Goal: Information Seeking & Learning: Learn about a topic

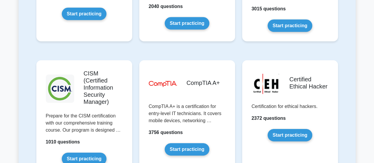
scroll to position [1101, 0]
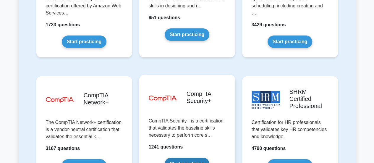
click at [204, 157] on link "Start practicing" at bounding box center [186, 163] width 45 height 12
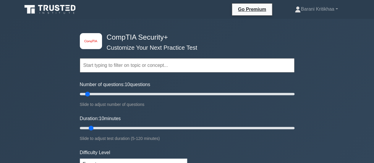
click at [172, 62] on input "text" at bounding box center [187, 65] width 214 height 14
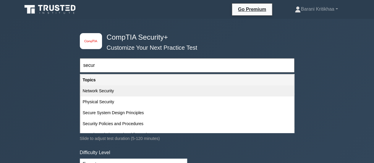
click at [107, 92] on div "Network Security" at bounding box center [186, 90] width 213 height 11
type input "Network Security"
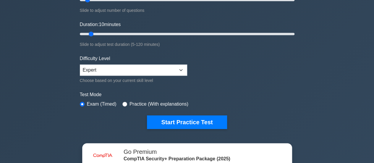
scroll to position [94, 0]
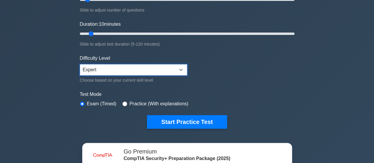
drag, startPoint x: 115, startPoint y: 71, endPoint x: 109, endPoint y: 75, distance: 7.7
click at [109, 75] on div "Difficulty Level Beginner Intermediate Expert Choose based on your current skil…" at bounding box center [133, 69] width 107 height 29
select select "beginner"
click at [80, 64] on select "Beginner Intermediate Expert" at bounding box center [133, 69] width 107 height 11
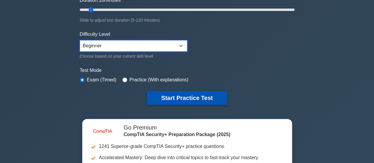
scroll to position [118, 0]
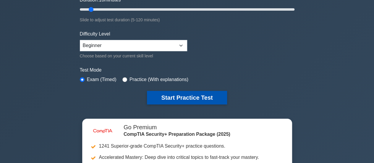
click at [162, 95] on button "Start Practice Test" at bounding box center [187, 98] width 80 height 14
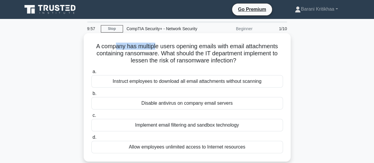
drag, startPoint x: 115, startPoint y: 47, endPoint x: 157, endPoint y: 48, distance: 41.4
click at [157, 48] on h5 "A company has multiple users opening emails with email attachments containing r…" at bounding box center [187, 54] width 193 height 22
click at [165, 48] on h5 "A company has multiple users opening emails with email attachments containing r…" at bounding box center [187, 54] width 193 height 22
click at [181, 49] on h5 "A company has multiple users opening emails with email attachments containing r…" at bounding box center [187, 54] width 193 height 22
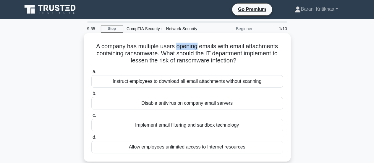
click at [181, 49] on h5 "A company has multiple users opening emails with email attachments containing r…" at bounding box center [187, 54] width 193 height 22
click at [206, 48] on h5 "A company has multiple users opening emails with email attachments containing r…" at bounding box center [187, 54] width 193 height 22
click at [220, 48] on h5 "A company has multiple users opening emails with email attachments containing r…" at bounding box center [187, 54] width 193 height 22
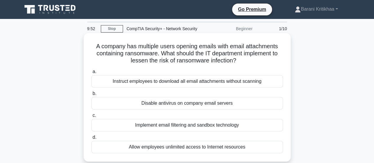
click at [244, 49] on h5 "A company has multiple users opening emails with email attachments containing r…" at bounding box center [187, 54] width 193 height 22
click at [104, 57] on h5 "A company has multiple users opening emails with email attachments containing r…" at bounding box center [187, 54] width 193 height 22
click at [141, 55] on h5 "A company has multiple users opening emails with email attachments containing r…" at bounding box center [187, 54] width 193 height 22
click at [175, 53] on h5 "A company has multiple users opening emails with email attachments containing r…" at bounding box center [187, 54] width 193 height 22
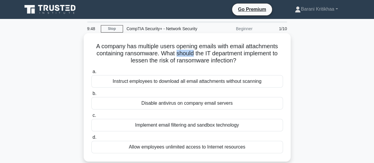
click at [175, 53] on h5 "A company has multiple users opening emails with email attachments containing r…" at bounding box center [187, 54] width 193 height 22
click at [215, 56] on h5 "A company has multiple users opening emails with email attachments containing r…" at bounding box center [187, 54] width 193 height 22
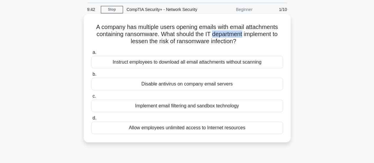
scroll to position [19, 0]
click at [177, 106] on div "Implement email filtering and sandbox technology" at bounding box center [186, 105] width 191 height 12
click at [91, 98] on input "c. Implement email filtering and sandbox technology" at bounding box center [91, 96] width 0 height 4
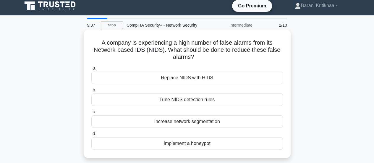
scroll to position [0, 0]
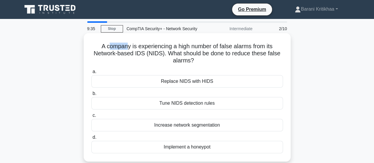
drag, startPoint x: 107, startPoint y: 45, endPoint x: 125, endPoint y: 49, distance: 19.1
click at [125, 49] on h5 "A company is experiencing a high number of false alarms from its Network-based …" at bounding box center [187, 54] width 193 height 22
drag, startPoint x: 134, startPoint y: 50, endPoint x: 165, endPoint y: 49, distance: 31.3
click at [165, 49] on h5 "A company is experiencing a high number of false alarms from its Network-based …" at bounding box center [187, 54] width 193 height 22
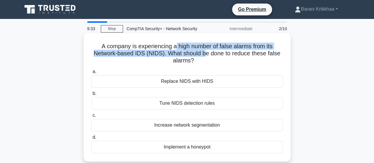
drag, startPoint x: 175, startPoint y: 50, endPoint x: 204, endPoint y: 51, distance: 29.8
click at [204, 51] on h5 "A company is experiencing a high number of false alarms from its Network-based …" at bounding box center [187, 54] width 193 height 22
click at [226, 50] on h5 "A company is experiencing a high number of false alarms from its Network-based …" at bounding box center [187, 54] width 193 height 22
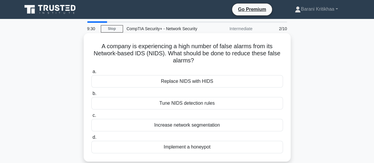
click at [116, 53] on h5 "A company is experiencing a high number of false alarms from its Network-based …" at bounding box center [187, 54] width 193 height 22
click at [129, 53] on h5 "A company is experiencing a high number of false alarms from its Network-based …" at bounding box center [187, 54] width 193 height 22
click at [135, 54] on h5 "A company is experiencing a high number of false alarms from its Network-based …" at bounding box center [187, 54] width 193 height 22
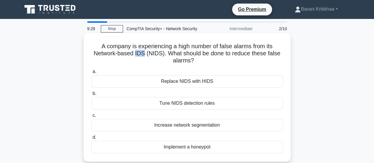
click at [135, 54] on h5 "A company is experiencing a high number of false alarms from its Network-based …" at bounding box center [187, 54] width 193 height 22
click at [138, 63] on h5 "A company is experiencing a high number of false alarms from its Network-based …" at bounding box center [187, 54] width 193 height 22
click at [168, 103] on div "Tune NIDS detection rules" at bounding box center [186, 103] width 191 height 12
click at [91, 95] on input "b. Tune NIDS detection rules" at bounding box center [91, 94] width 0 height 4
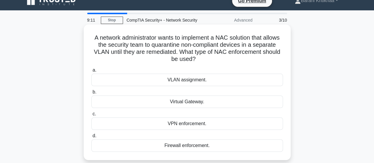
scroll to position [8, 0]
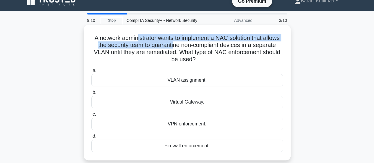
drag, startPoint x: 145, startPoint y: 38, endPoint x: 196, endPoint y: 44, distance: 52.0
click at [196, 44] on h5 "A network administrator wants to implement a NAC solution that allows the secur…" at bounding box center [187, 48] width 193 height 29
click at [219, 39] on h5 "A network administrator wants to implement a NAC solution that allows the secur…" at bounding box center [187, 48] width 193 height 29
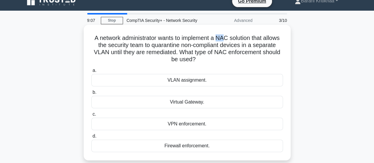
drag, startPoint x: 226, startPoint y: 38, endPoint x: 233, endPoint y: 39, distance: 7.2
click at [233, 39] on h5 "A network administrator wants to implement a NAC solution that allows the secur…" at bounding box center [187, 48] width 193 height 29
click at [235, 39] on h5 "A network administrator wants to implement a NAC solution that allows the secur…" at bounding box center [187, 48] width 193 height 29
drag, startPoint x: 227, startPoint y: 37, endPoint x: 262, endPoint y: 40, distance: 35.5
click at [262, 40] on h5 "A network administrator wants to implement a NAC solution that allows the secur…" at bounding box center [187, 48] width 193 height 29
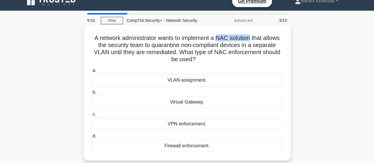
copy h5 "NAC solution"
click at [160, 47] on h5 "A network administrator wants to implement a NAC solution that allows the secur…" at bounding box center [187, 48] width 193 height 29
click at [168, 48] on h5 "A network administrator wants to implement a NAC solution that allows the secur…" at bounding box center [187, 48] width 193 height 29
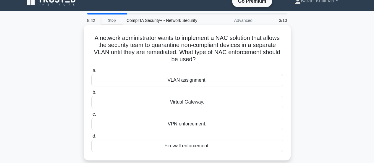
click at [177, 48] on h5 "A network administrator wants to implement a NAC solution that allows the secur…" at bounding box center [187, 48] width 193 height 29
click at [213, 46] on h5 "A network administrator wants to implement a NAC solution that allows the secur…" at bounding box center [187, 48] width 193 height 29
click at [129, 55] on h5 "A network administrator wants to implement a NAC solution that allows the secur…" at bounding box center [187, 48] width 193 height 29
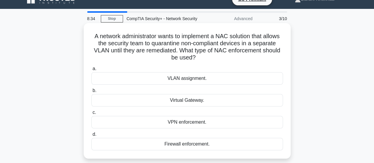
scroll to position [11, 0]
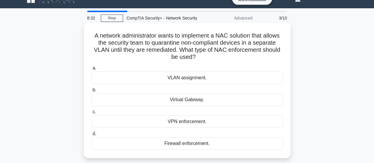
click at [175, 78] on div "VLAN assignment." at bounding box center [186, 77] width 191 height 12
click at [91, 70] on input "a. VLAN assignment." at bounding box center [91, 68] width 0 height 4
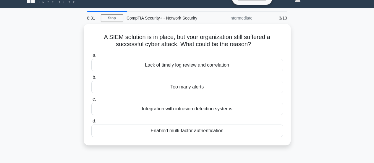
scroll to position [0, 0]
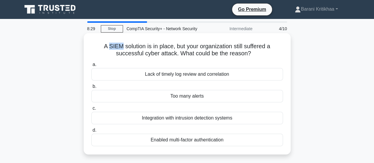
drag, startPoint x: 107, startPoint y: 47, endPoint x: 120, endPoint y: 46, distance: 13.0
click at [120, 46] on h5 "A SIEM solution is in place, but your organization still suffered a successful …" at bounding box center [187, 50] width 193 height 15
copy h5 "SIEM"
click at [166, 73] on div "Lack of timely log review and correlation" at bounding box center [186, 74] width 191 height 12
click at [91, 66] on input "a. Lack of timely log review and correlation" at bounding box center [91, 65] width 0 height 4
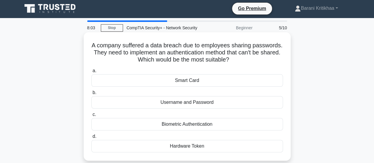
scroll to position [1, 0]
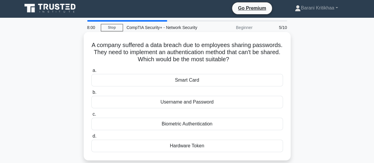
click at [201, 125] on div "Biometric Authentication" at bounding box center [186, 124] width 191 height 12
click at [91, 116] on input "c. Biometric Authentication" at bounding box center [91, 114] width 0 height 4
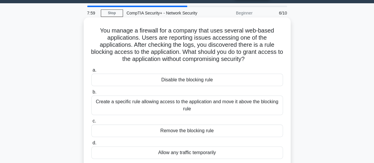
scroll to position [16, 0]
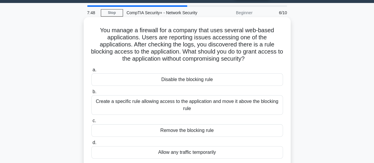
click at [116, 52] on h5 "You manage a firewall for a company that uses several web-based applications. U…" at bounding box center [187, 45] width 193 height 36
click at [191, 54] on h5 "You manage a firewall for a company that uses several web-based applications. U…" at bounding box center [187, 45] width 193 height 36
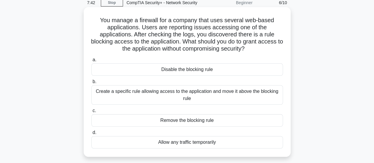
scroll to position [26, 0]
drag, startPoint x: 148, startPoint y: 27, endPoint x: 196, endPoint y: 28, distance: 47.8
click at [196, 28] on h5 "You manage a firewall for a company that uses several web-based applications. U…" at bounding box center [187, 34] width 193 height 36
click at [197, 98] on div "Create a specific rule allowing access to the application and move it above the…" at bounding box center [186, 94] width 191 height 19
click at [91, 83] on input "b. Create a specific rule allowing access to the application and move it above …" at bounding box center [91, 81] width 0 height 4
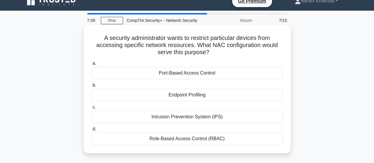
scroll to position [0, 0]
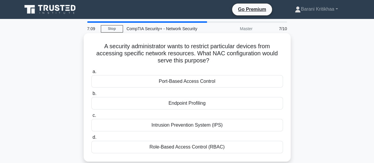
click at [170, 95] on div "a. Port-Based Access Control b. Endpoint Profiling" at bounding box center [187, 110] width 198 height 87
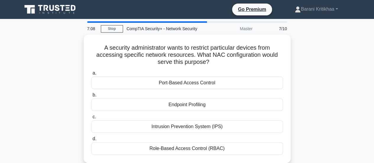
click at [339, 66] on div "A security administrator wants to restrict particular devices from accessing sp…" at bounding box center [187, 102] width 337 height 135
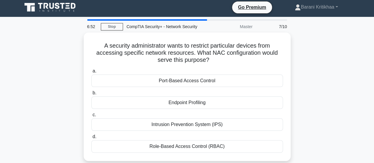
scroll to position [2, 0]
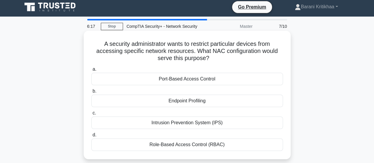
click at [202, 83] on div "Port-Based Access Control" at bounding box center [186, 79] width 191 height 12
click at [91, 71] on input "a. Port-Based Access Control" at bounding box center [91, 69] width 0 height 4
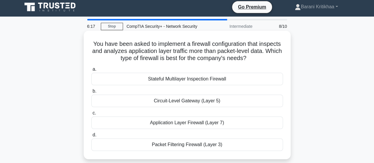
scroll to position [0, 0]
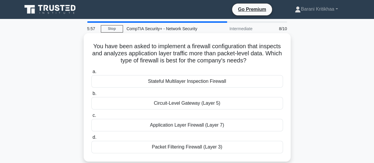
click at [250, 80] on div "Stateful Multilayer Inspection Firewall" at bounding box center [186, 81] width 191 height 12
click at [91, 74] on input "a. Stateful Multilayer Inspection Firewall" at bounding box center [91, 72] width 0 height 4
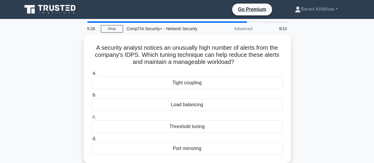
click at [56, 56] on div "A security analyst notices an unusually high number of alerts from the company'…" at bounding box center [187, 102] width 337 height 135
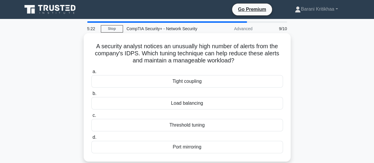
click at [178, 141] on div "Port mirroring" at bounding box center [186, 147] width 191 height 12
click at [91, 139] on input "d. Port mirroring" at bounding box center [91, 137] width 0 height 4
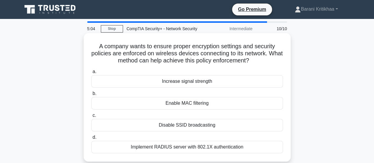
click at [183, 149] on div "Implement RADIUS server with 802.1X authentication" at bounding box center [186, 147] width 191 height 12
click at [91, 139] on input "d. Implement RADIUS server with 802.1X authentication" at bounding box center [91, 137] width 0 height 4
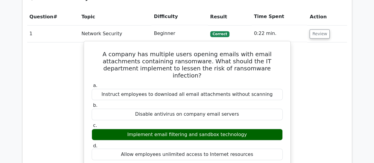
scroll to position [404, 0]
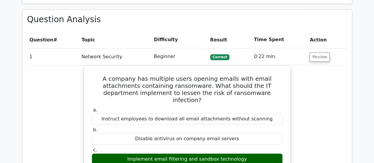
click at [318, 48] on td "Review" at bounding box center [327, 56] width 40 height 17
click at [317, 52] on button "Review" at bounding box center [319, 56] width 20 height 9
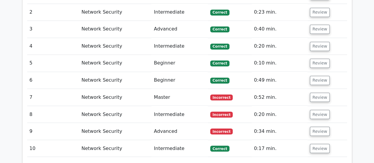
scroll to position [478, 0]
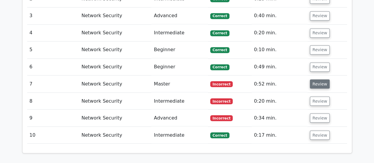
click at [317, 79] on button "Review" at bounding box center [320, 83] width 20 height 9
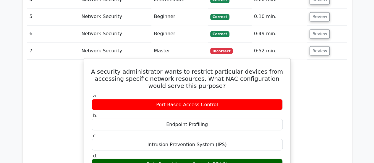
scroll to position [510, 0]
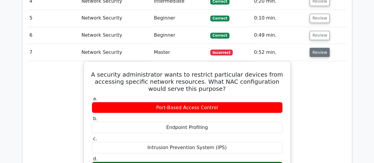
click at [317, 48] on button "Review" at bounding box center [319, 52] width 20 height 9
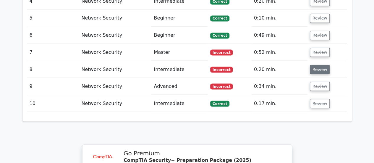
click at [324, 65] on button "Review" at bounding box center [320, 69] width 20 height 9
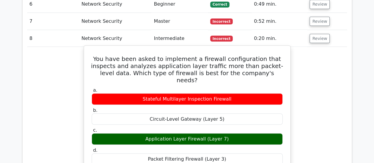
scroll to position [543, 0]
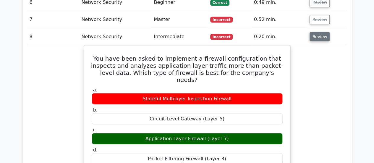
click at [317, 32] on button "Review" at bounding box center [319, 36] width 20 height 9
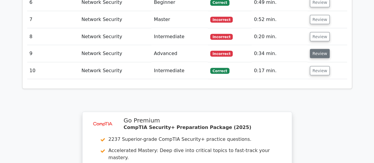
click at [315, 49] on button "Review" at bounding box center [320, 53] width 20 height 9
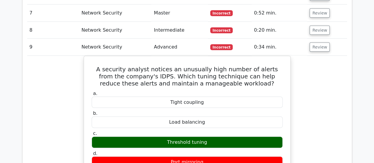
scroll to position [507, 0]
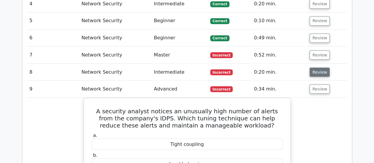
click at [317, 67] on button "Review" at bounding box center [319, 71] width 20 height 9
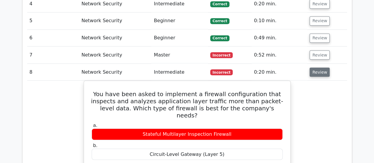
scroll to position [485, 0]
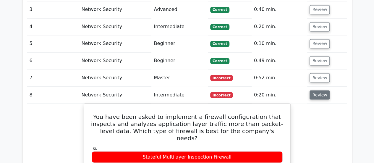
click at [318, 90] on button "Review" at bounding box center [319, 94] width 20 height 9
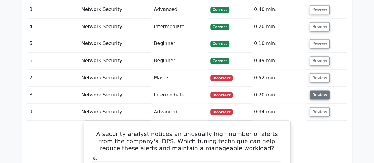
click at [319, 90] on button "Review" at bounding box center [319, 94] width 20 height 9
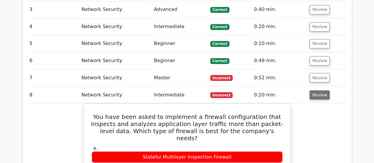
click at [318, 90] on button "Review" at bounding box center [319, 94] width 20 height 9
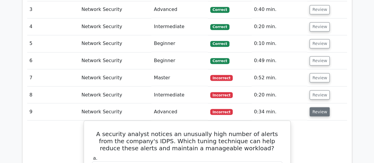
click at [312, 107] on button "Review" at bounding box center [319, 111] width 20 height 9
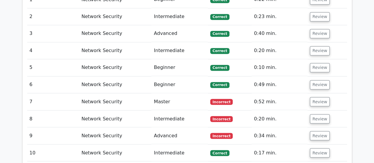
scroll to position [460, 0]
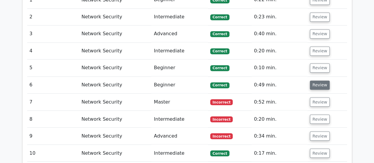
click at [315, 80] on button "Review" at bounding box center [320, 84] width 20 height 9
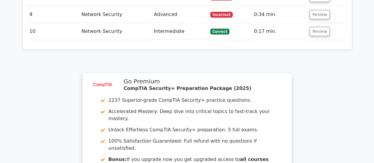
scroll to position [974, 0]
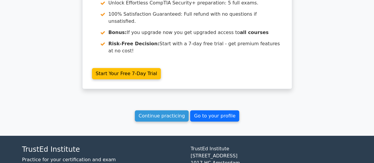
click at [203, 110] on link "Go to your profile" at bounding box center [214, 115] width 49 height 11
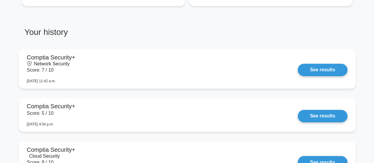
scroll to position [455, 0]
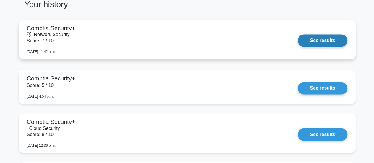
click at [313, 38] on link "See results" at bounding box center [321, 40] width 49 height 12
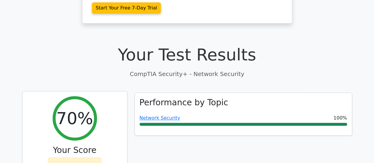
scroll to position [144, 0]
click at [78, 145] on h3 "Your Score" at bounding box center [74, 150] width 95 height 10
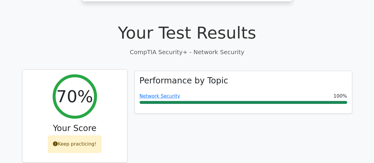
scroll to position [165, 0]
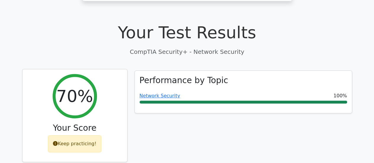
click at [74, 135] on div "Keep practicing!" at bounding box center [74, 143] width 53 height 17
drag, startPoint x: 55, startPoint y: 123, endPoint x: 95, endPoint y: 123, distance: 40.2
click at [95, 135] on div "Keep practicing!" at bounding box center [74, 143] width 53 height 17
click at [106, 126] on div "70% Your Score Keep practicing!" at bounding box center [74, 115] width 105 height 93
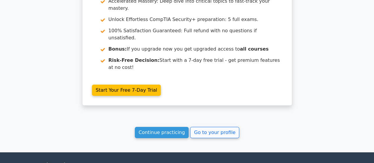
scroll to position [916, 0]
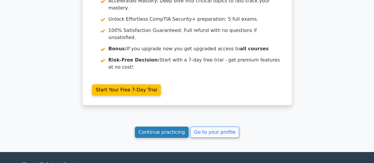
click at [150, 126] on link "Continue practicing" at bounding box center [162, 131] width 54 height 11
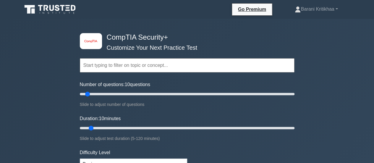
click at [160, 62] on input "text" at bounding box center [187, 65] width 214 height 14
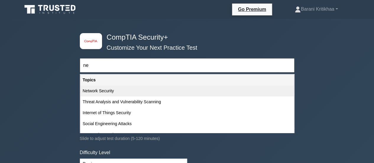
click at [100, 88] on div "Network Security" at bounding box center [186, 90] width 213 height 11
type input "Network Security"
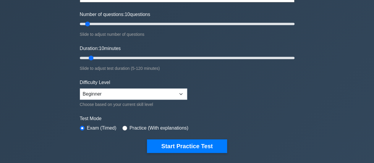
scroll to position [70, 0]
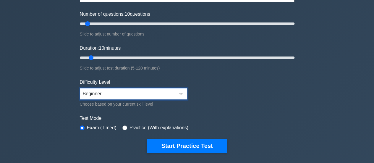
drag, startPoint x: 106, startPoint y: 90, endPoint x: 96, endPoint y: 118, distance: 29.6
click at [96, 118] on form "Network Security Topics Cryptography Identity and Access Management Risk Manage…" at bounding box center [187, 61] width 214 height 183
select select "expert"
click at [80, 88] on select "Beginner Intermediate Expert" at bounding box center [133, 93] width 107 height 11
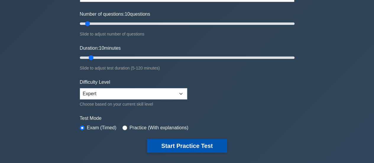
click at [162, 141] on button "Start Practice Test" at bounding box center [187, 146] width 80 height 14
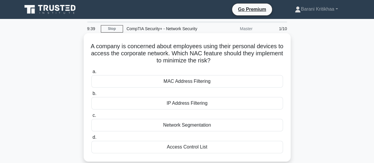
click at [165, 126] on div "Network Segmentation" at bounding box center [186, 125] width 191 height 12
click at [91, 117] on input "c. Network Segmentation" at bounding box center [91, 115] width 0 height 4
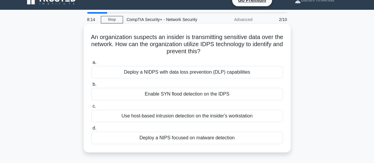
scroll to position [10, 0]
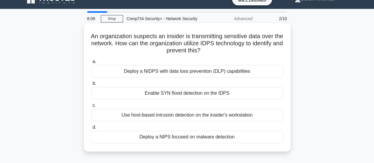
click at [191, 73] on div "Deploy a NIDPS with data loss prevention (DLP) capabilities" at bounding box center [186, 71] width 191 height 12
click at [91, 63] on input "a. Deploy a NIDPS with data loss prevention (DLP) capabilities" at bounding box center [91, 62] width 0 height 4
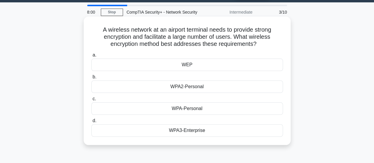
scroll to position [17, 0]
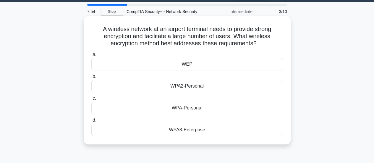
click at [201, 86] on div "WPA2-Personal" at bounding box center [186, 86] width 191 height 12
click at [91, 78] on input "b. WPA2-Personal" at bounding box center [91, 76] width 0 height 4
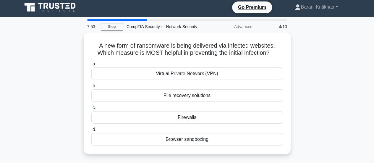
scroll to position [0, 0]
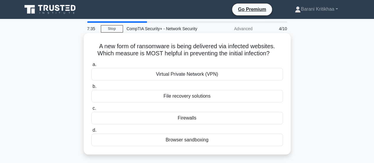
click at [191, 118] on div "Firewalls" at bounding box center [186, 118] width 191 height 12
click at [91, 110] on input "c. Firewalls" at bounding box center [91, 108] width 0 height 4
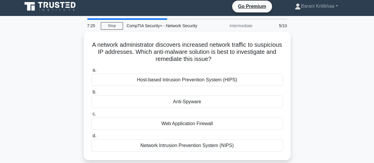
scroll to position [3, 0]
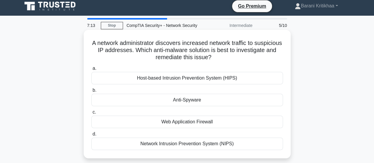
click at [229, 144] on div "Network Intrusion Prevention System (NIPS)" at bounding box center [186, 143] width 191 height 12
click at [91, 136] on input "d. Network Intrusion Prevention System (NIPS)" at bounding box center [91, 134] width 0 height 4
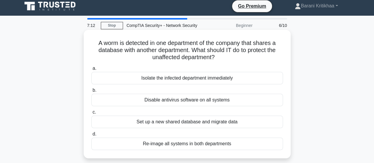
scroll to position [0, 0]
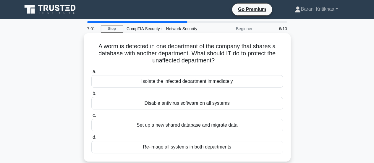
click at [222, 80] on div "Isolate the infected department immediately" at bounding box center [186, 81] width 191 height 12
click at [91, 74] on input "a. Isolate the infected department immediately" at bounding box center [91, 72] width 0 height 4
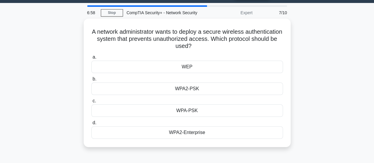
scroll to position [16, 0]
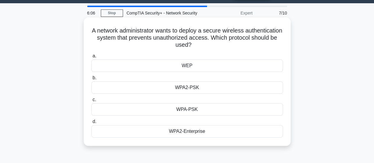
click at [189, 132] on div "WPA2-Enterprise" at bounding box center [186, 131] width 191 height 12
click at [91, 123] on input "d. WPA2-Enterprise" at bounding box center [91, 122] width 0 height 4
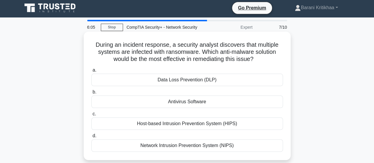
scroll to position [0, 0]
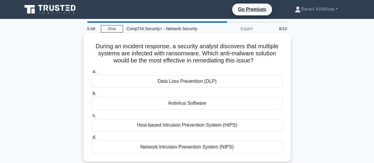
click at [162, 81] on div "Data Loss Prevention (DLP)" at bounding box center [186, 81] width 191 height 12
click at [91, 74] on input "a. Data Loss Prevention (DLP)" at bounding box center [91, 72] width 0 height 4
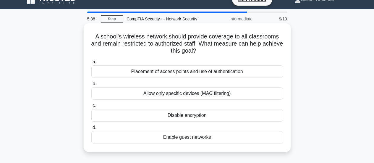
scroll to position [10, 0]
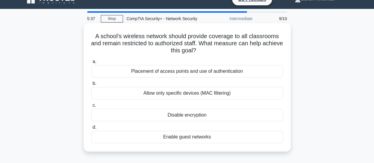
click at [162, 74] on div "Placement of access points and use of authentication" at bounding box center [186, 71] width 191 height 12
click at [91, 63] on input "a. Placement of access points and use of authentication" at bounding box center [91, 62] width 0 height 4
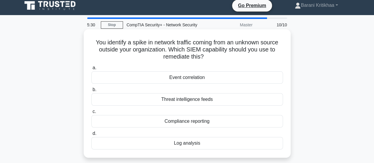
scroll to position [4, 0]
click at [200, 143] on div "Log analysis" at bounding box center [186, 142] width 191 height 12
click at [91, 135] on input "d. Log analysis" at bounding box center [91, 133] width 0 height 4
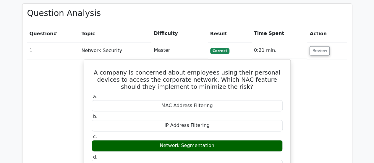
scroll to position [408, 0]
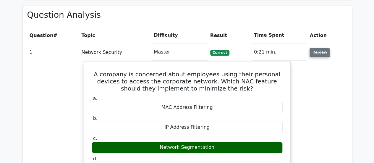
click at [313, 48] on button "Review" at bounding box center [319, 52] width 20 height 9
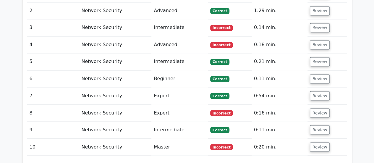
scroll to position [373, 0]
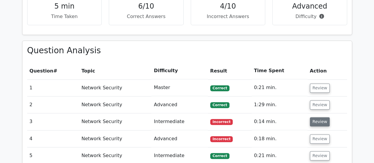
click at [317, 117] on button "Review" at bounding box center [320, 121] width 20 height 9
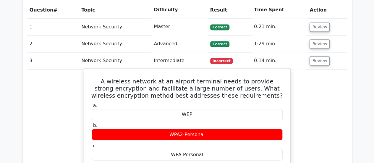
scroll to position [422, 0]
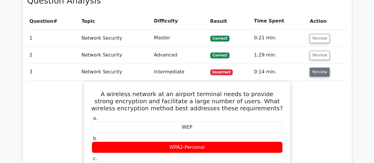
click at [318, 67] on button "Review" at bounding box center [319, 71] width 20 height 9
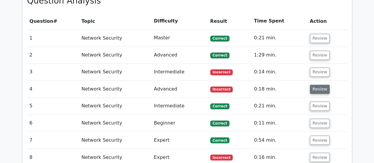
click at [317, 84] on button "Review" at bounding box center [320, 88] width 20 height 9
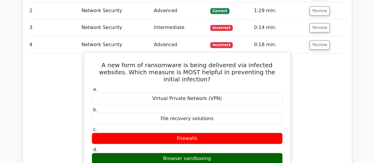
scroll to position [438, 0]
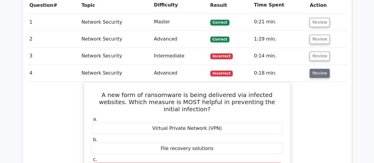
click at [324, 69] on button "Review" at bounding box center [319, 73] width 20 height 9
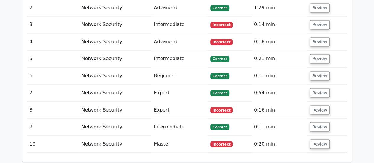
scroll to position [471, 0]
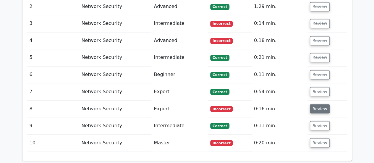
click at [318, 104] on button "Review" at bounding box center [320, 108] width 20 height 9
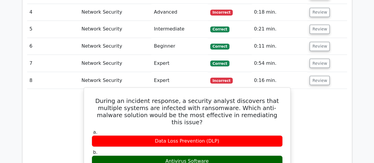
scroll to position [499, 0]
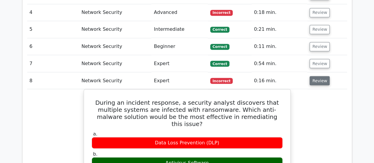
click at [317, 76] on button "Review" at bounding box center [319, 80] width 20 height 9
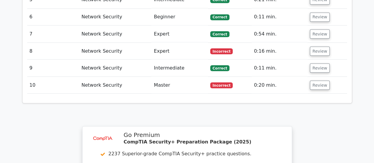
scroll to position [528, 0]
click at [317, 81] on button "Review" at bounding box center [320, 85] width 20 height 9
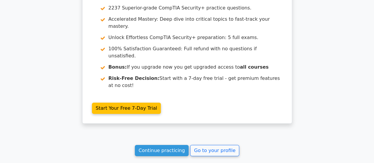
scroll to position [919, 0]
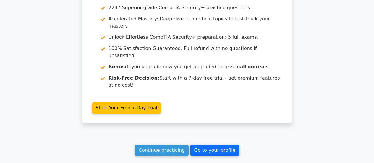
click at [216, 144] on link "Go to your profile" at bounding box center [214, 149] width 49 height 11
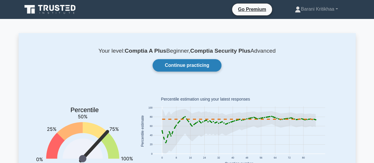
click at [170, 63] on link "Continue practicing" at bounding box center [186, 65] width 69 height 12
